Goal: Manage account settings

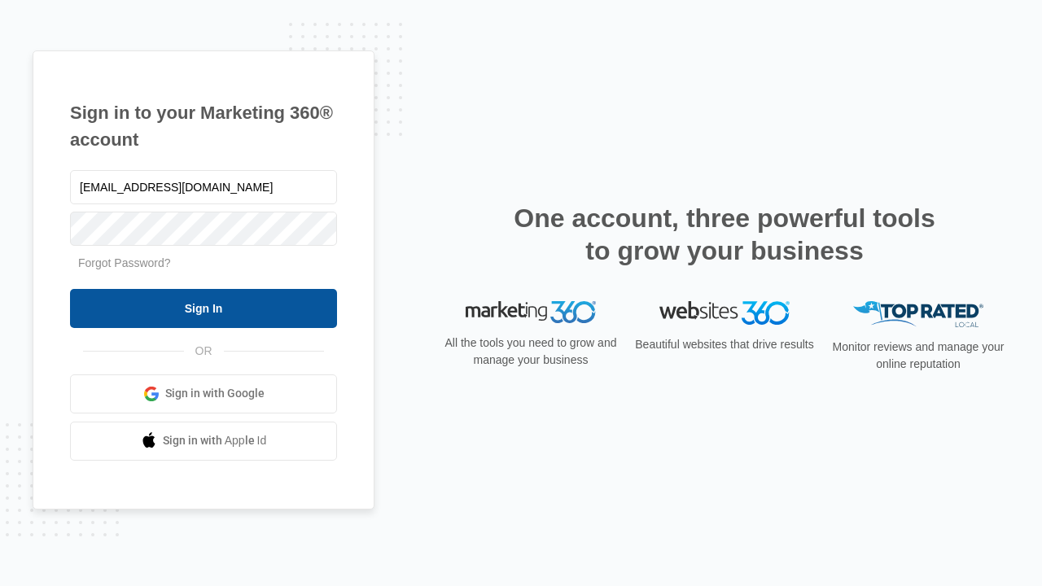
click at [204, 308] on input "Sign In" at bounding box center [203, 308] width 267 height 39
